Goal: Information Seeking & Learning: Understand process/instructions

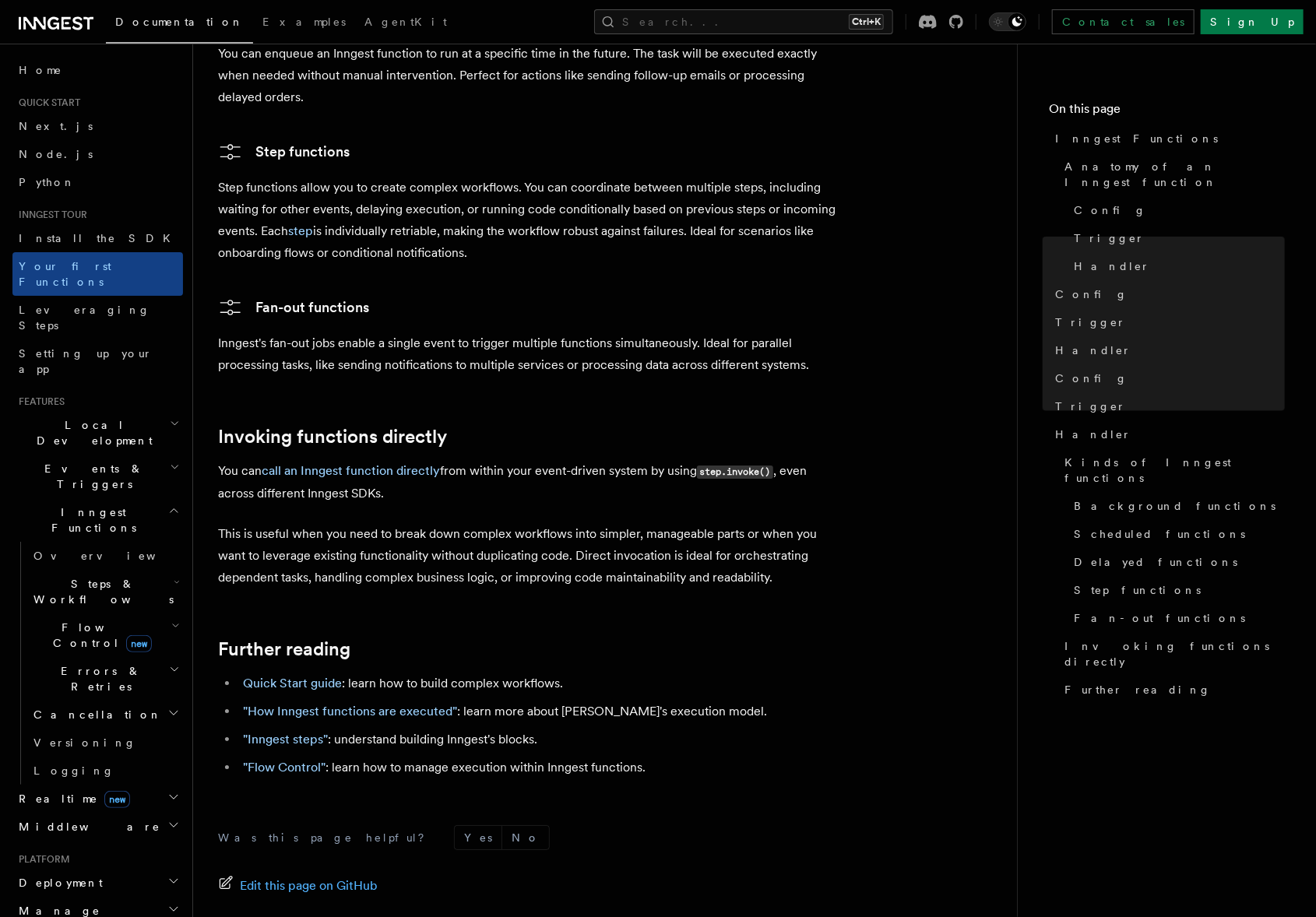
scroll to position [2804, 0]
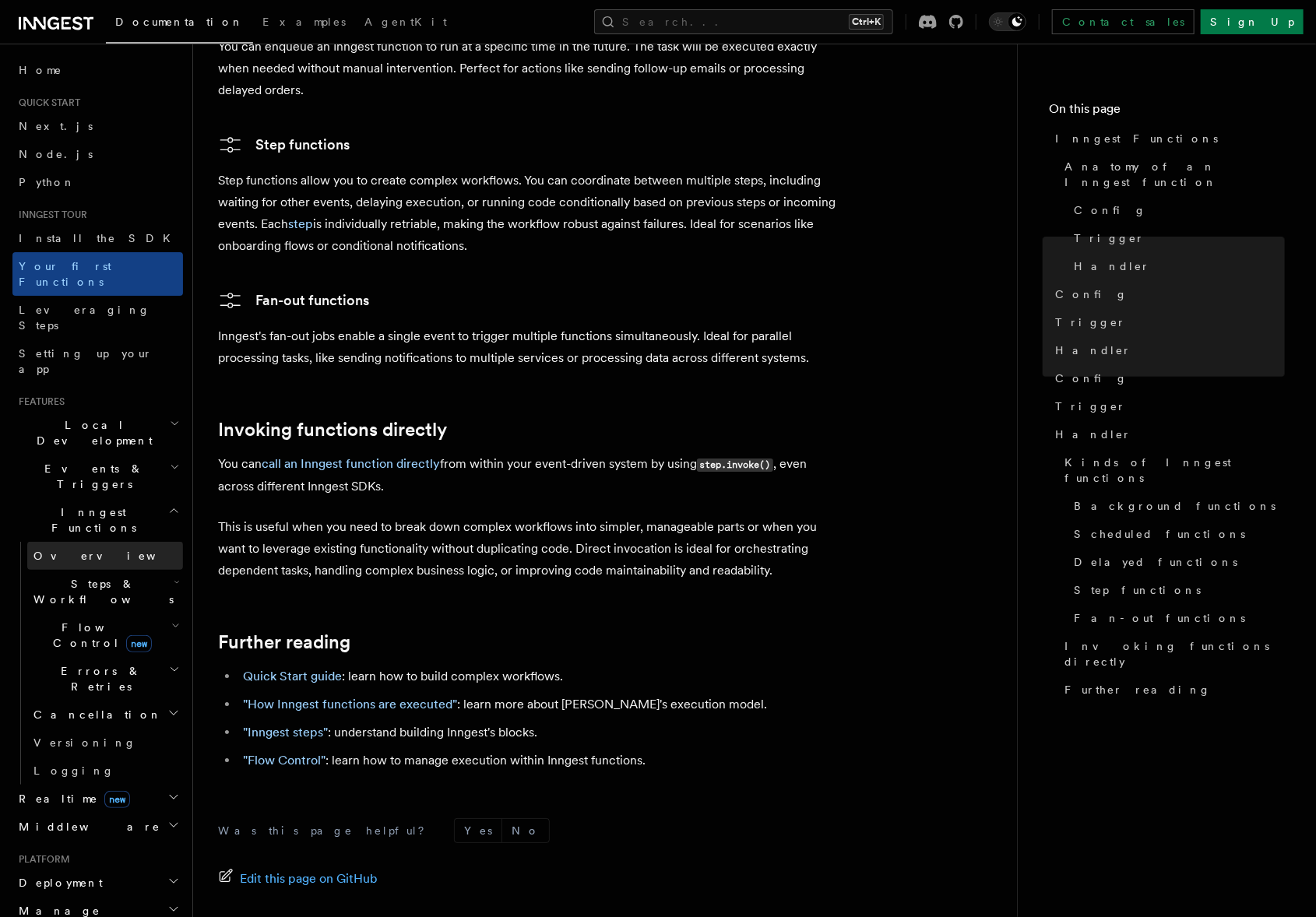
click at [99, 542] on link "Overview" at bounding box center [105, 556] width 155 height 28
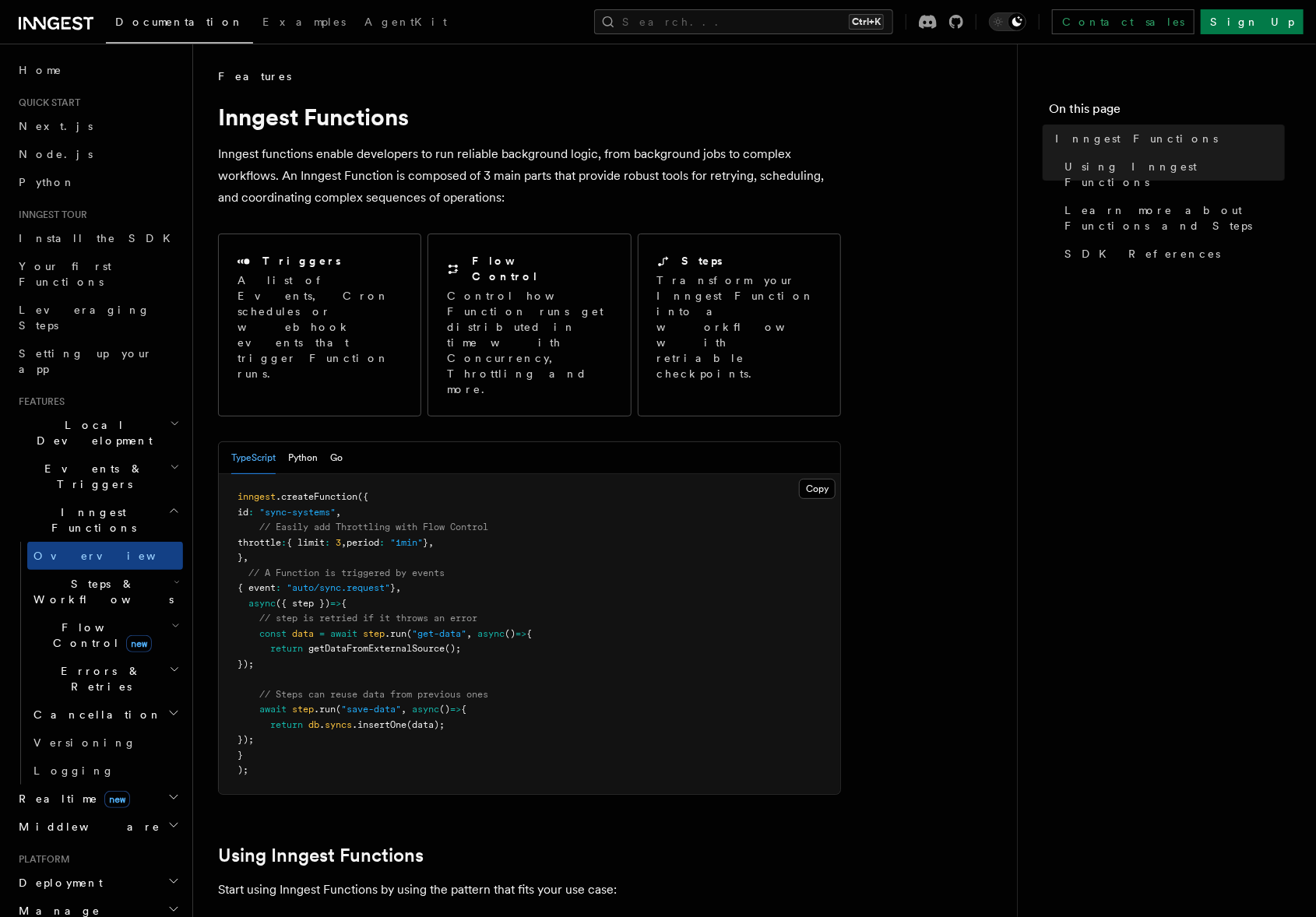
click at [107, 576] on span "Steps & Workflows" at bounding box center [100, 591] width 146 height 31
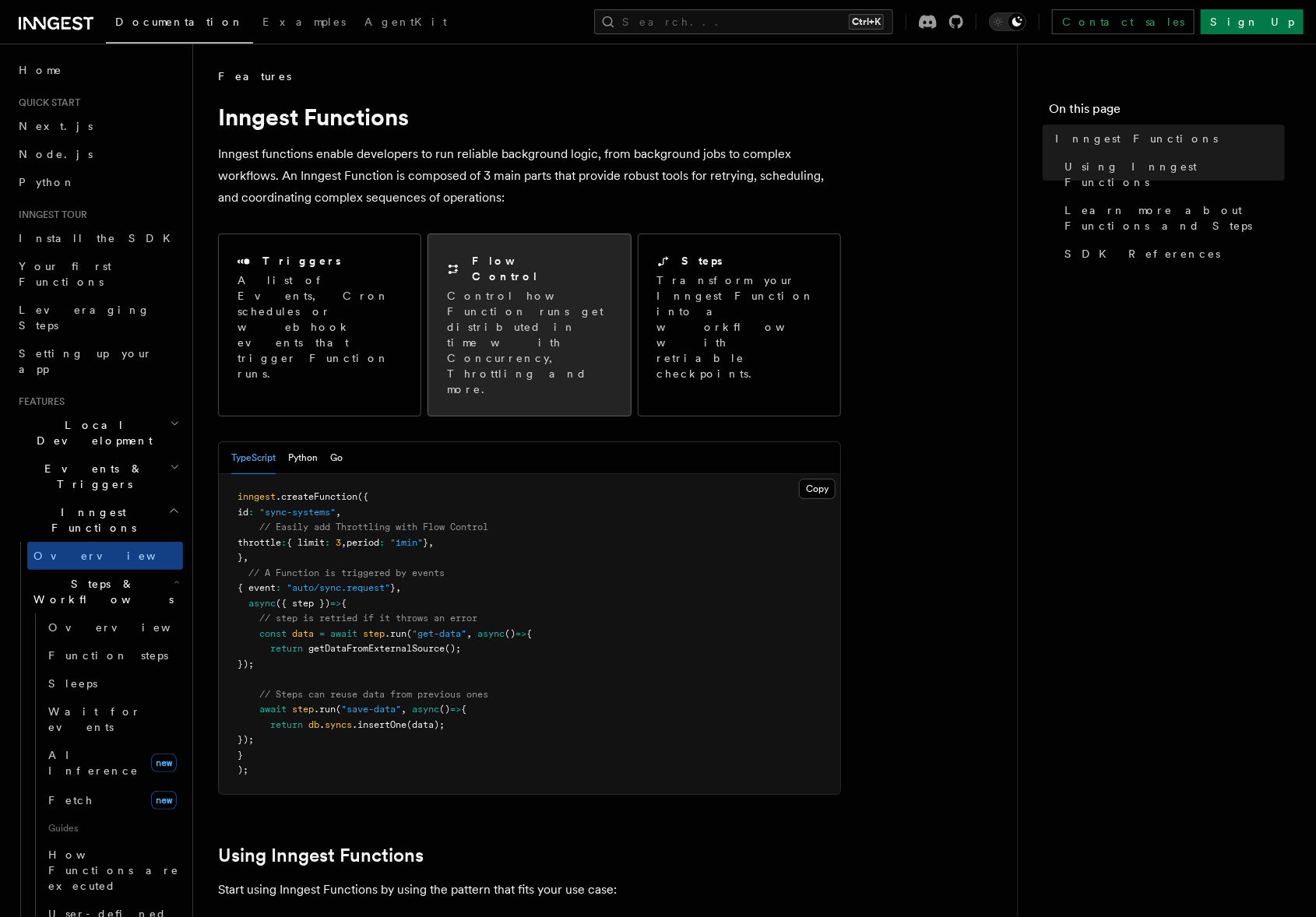
click at [517, 268] on h2 "Flow Control" at bounding box center [542, 268] width 139 height 31
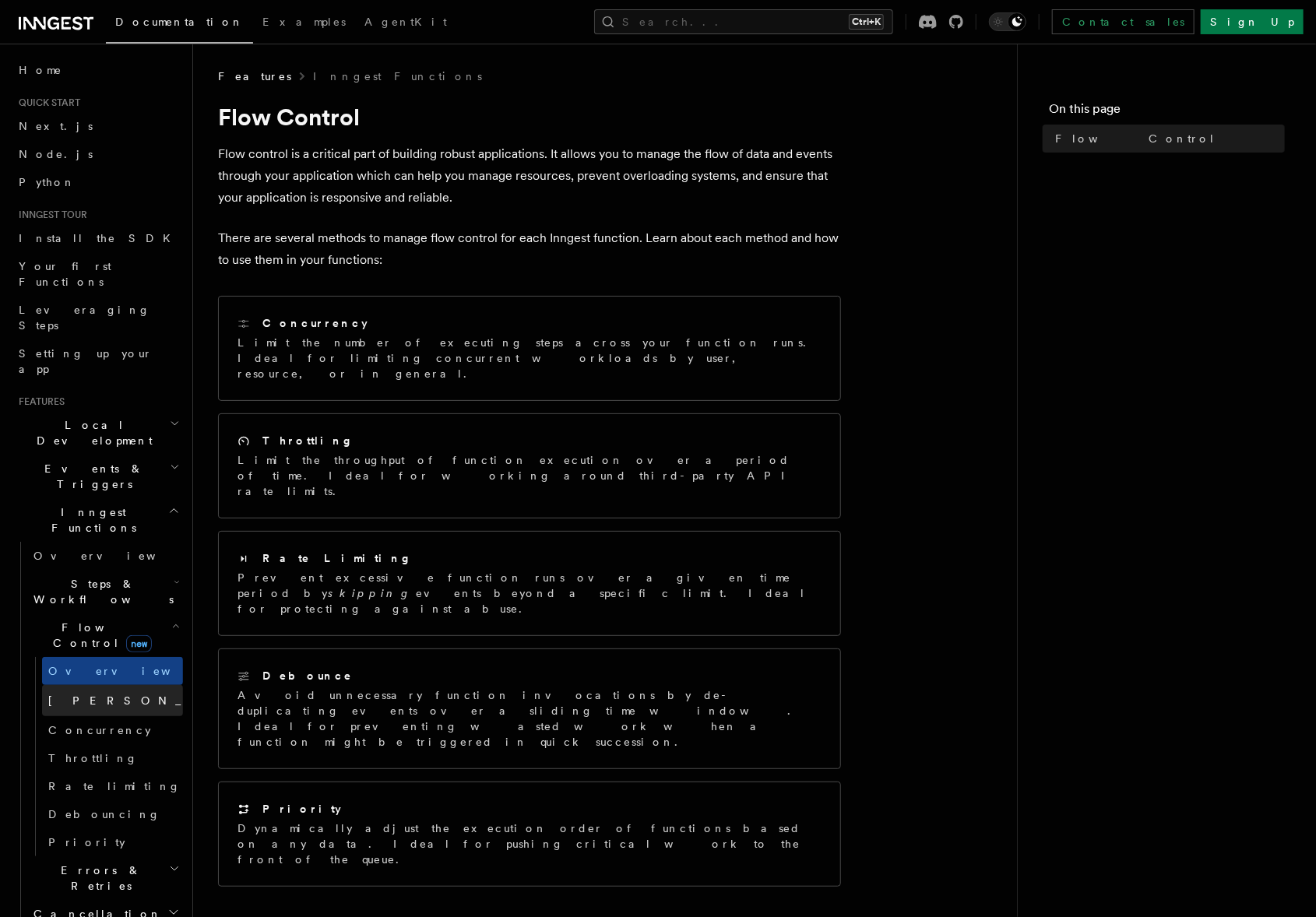
click at [109, 685] on link "[PERSON_NAME] new" at bounding box center [112, 700] width 141 height 31
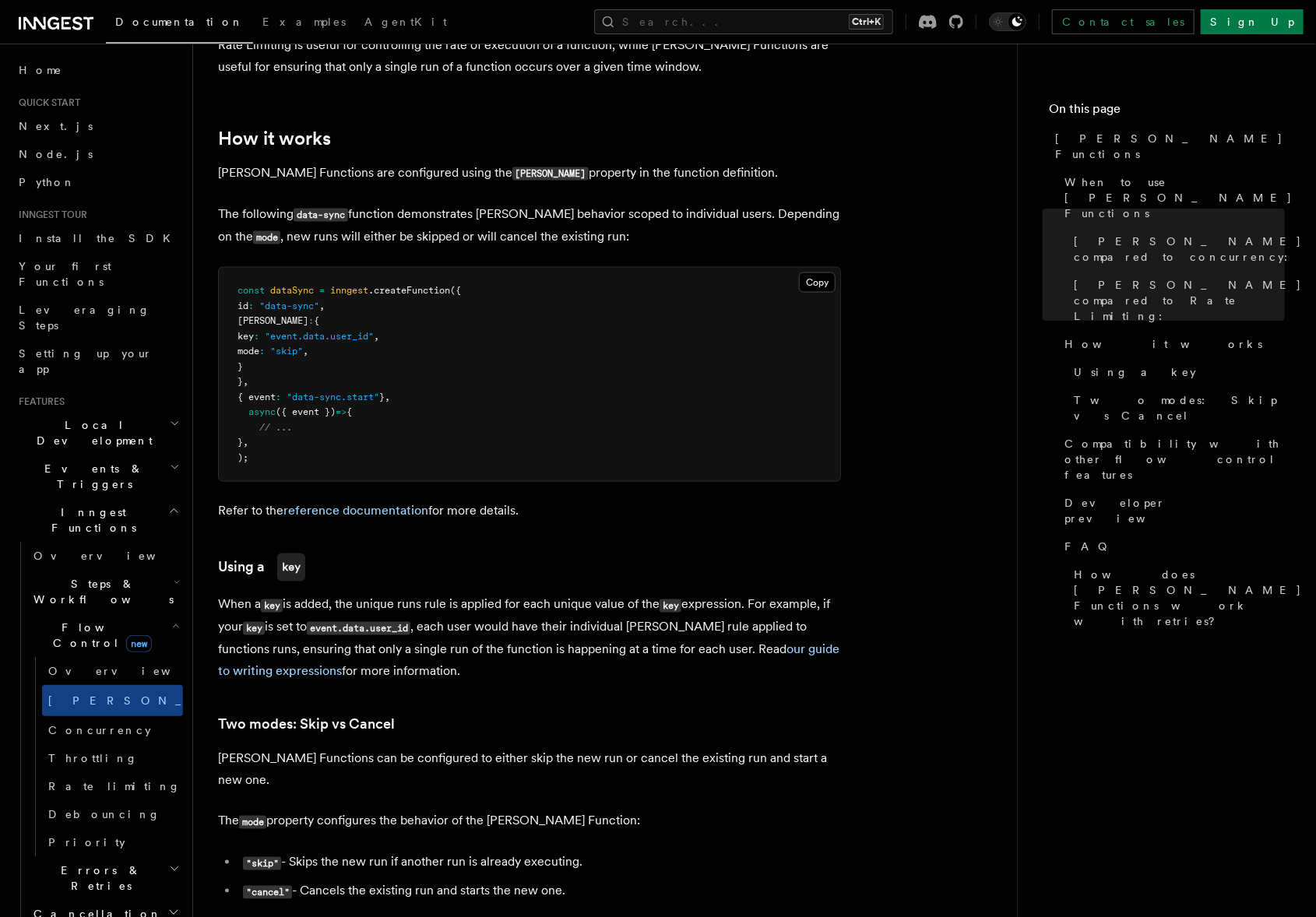
scroll to position [1168, 0]
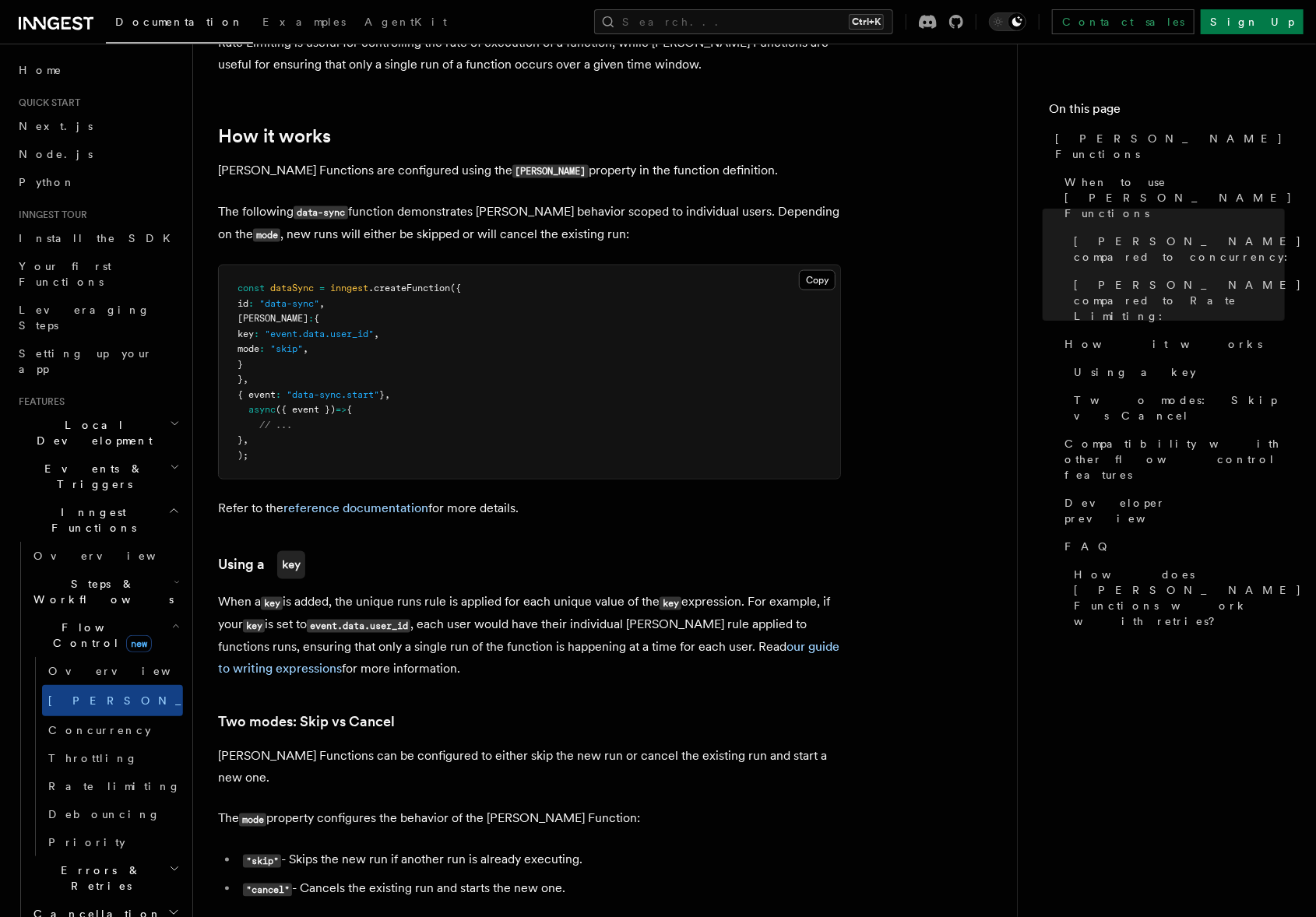
click at [119, 571] on h2 "Steps & Workflows" at bounding box center [105, 592] width 155 height 44
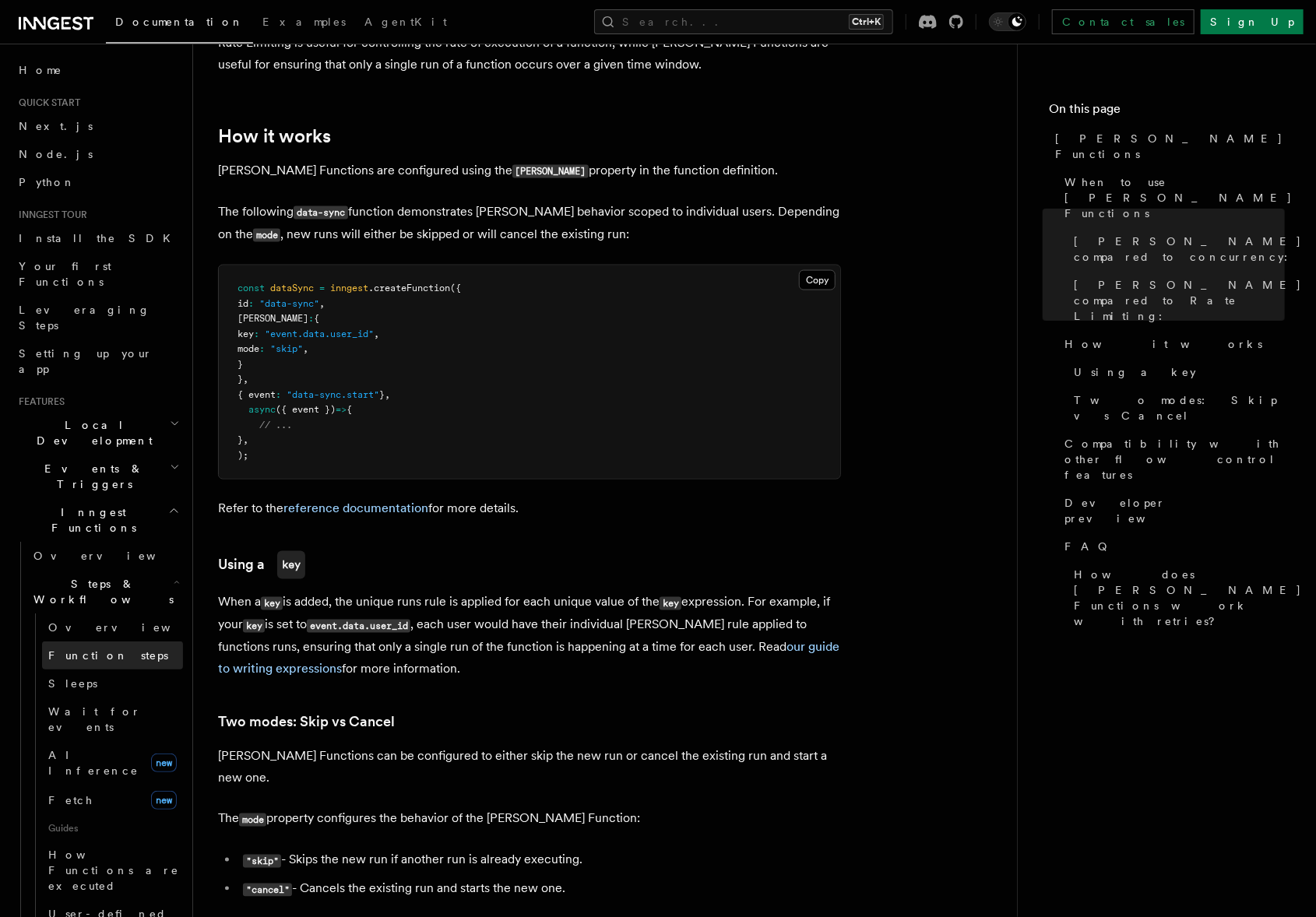
click at [131, 641] on link "Function steps" at bounding box center [112, 655] width 141 height 28
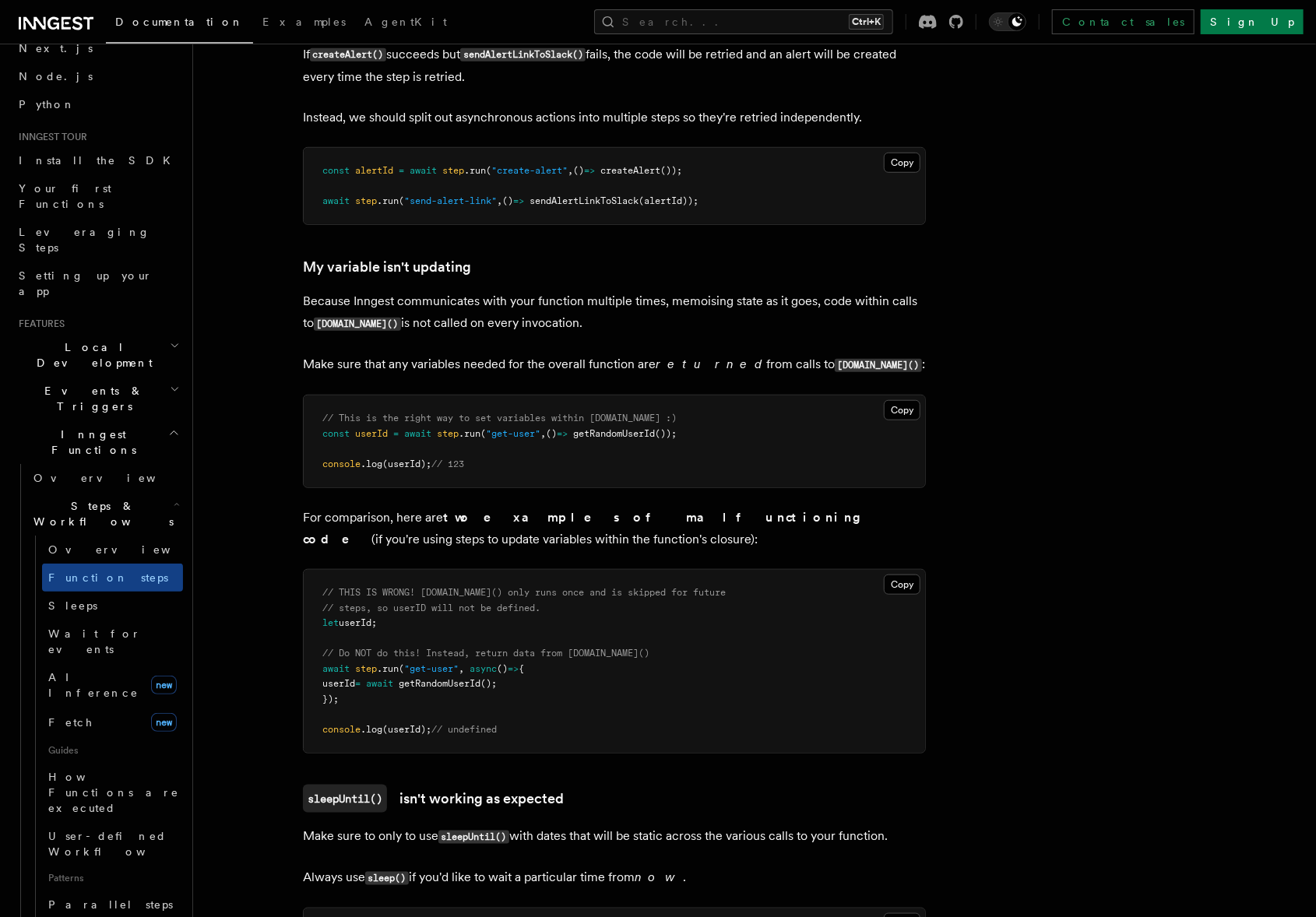
scroll to position [3816, 0]
